Goal: Navigation & Orientation: Find specific page/section

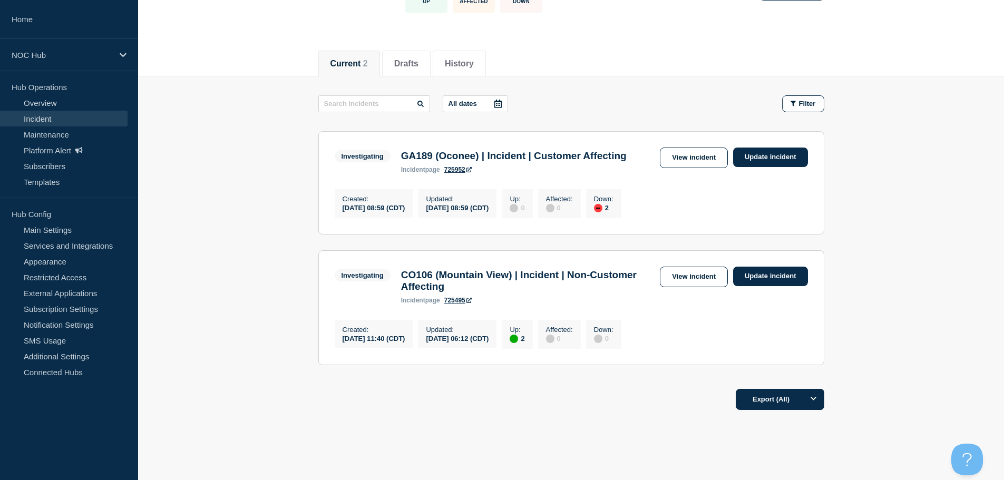
scroll to position [105, 0]
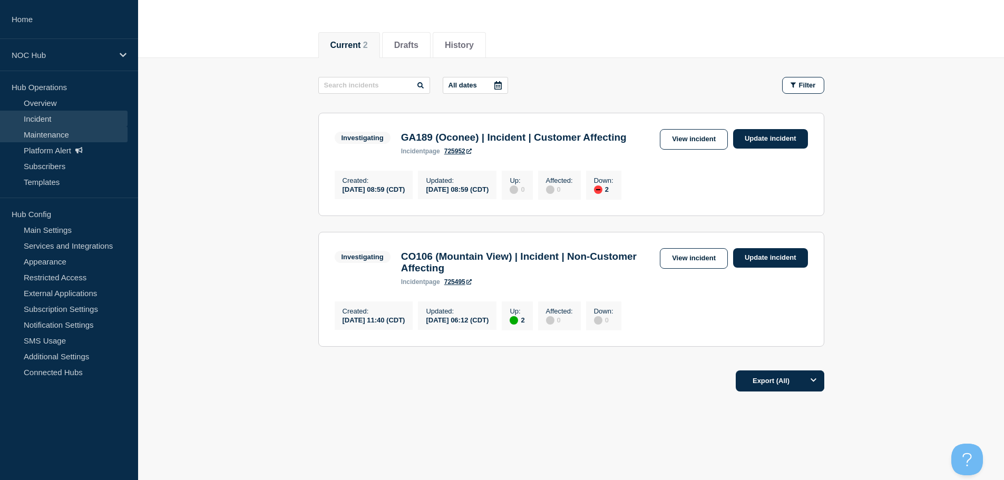
click at [70, 133] on link "Maintenance" at bounding box center [64, 134] width 128 height 16
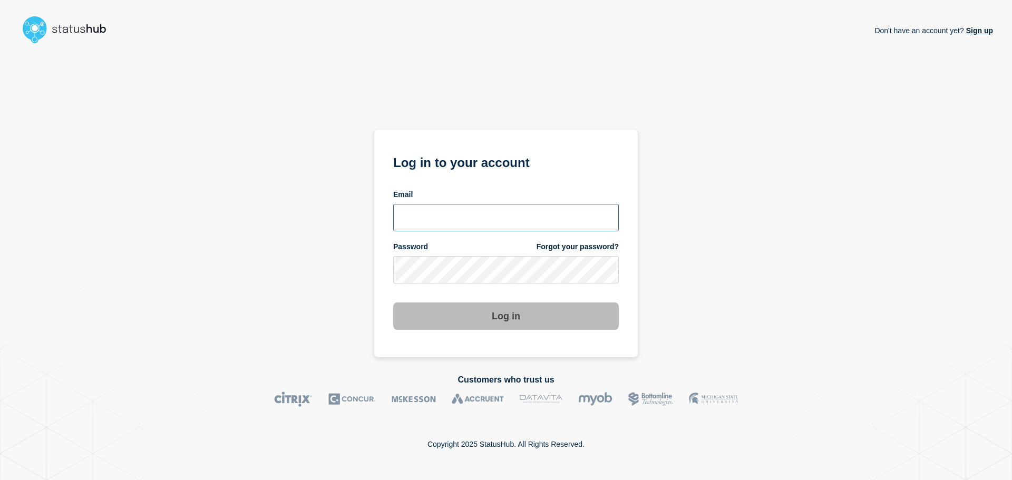
type input "xandra.martens@conexon.us"
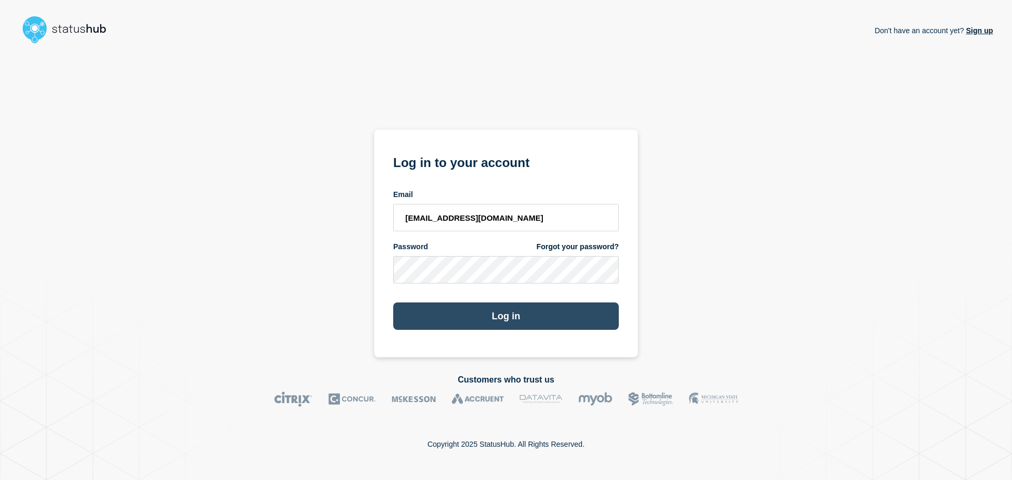
click at [496, 322] on button "Log in" at bounding box center [506, 316] width 226 height 27
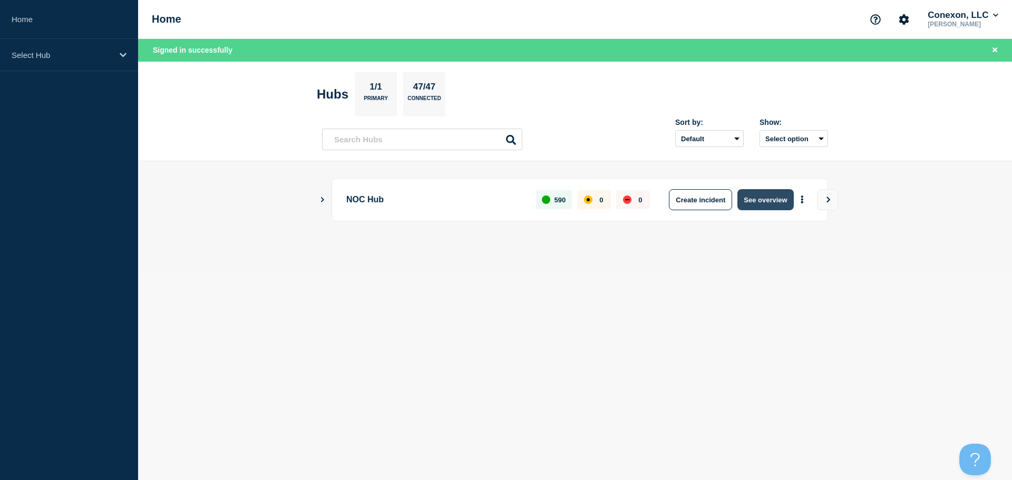
click at [783, 199] on button "See overview" at bounding box center [765, 199] width 56 height 21
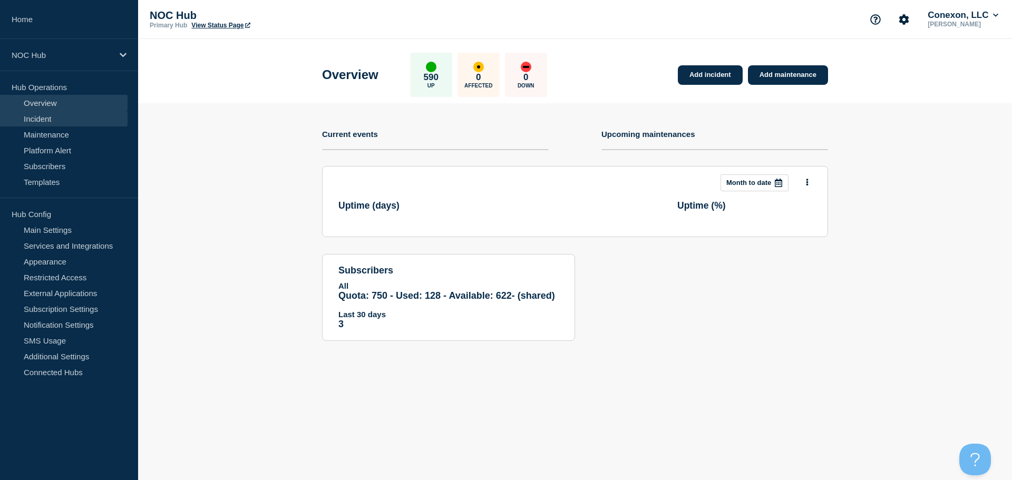
click at [69, 119] on link "Incident" at bounding box center [64, 119] width 128 height 16
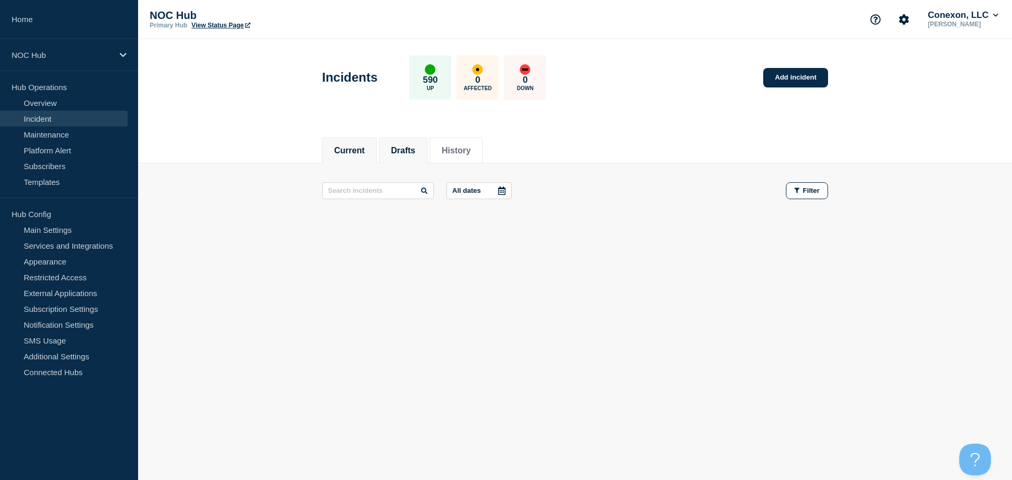
click at [401, 154] on button "Drafts" at bounding box center [403, 150] width 24 height 9
click at [348, 146] on button "Current" at bounding box center [349, 150] width 31 height 9
click at [31, 105] on link "Overview" at bounding box center [64, 103] width 128 height 16
